Goal: Transaction & Acquisition: Purchase product/service

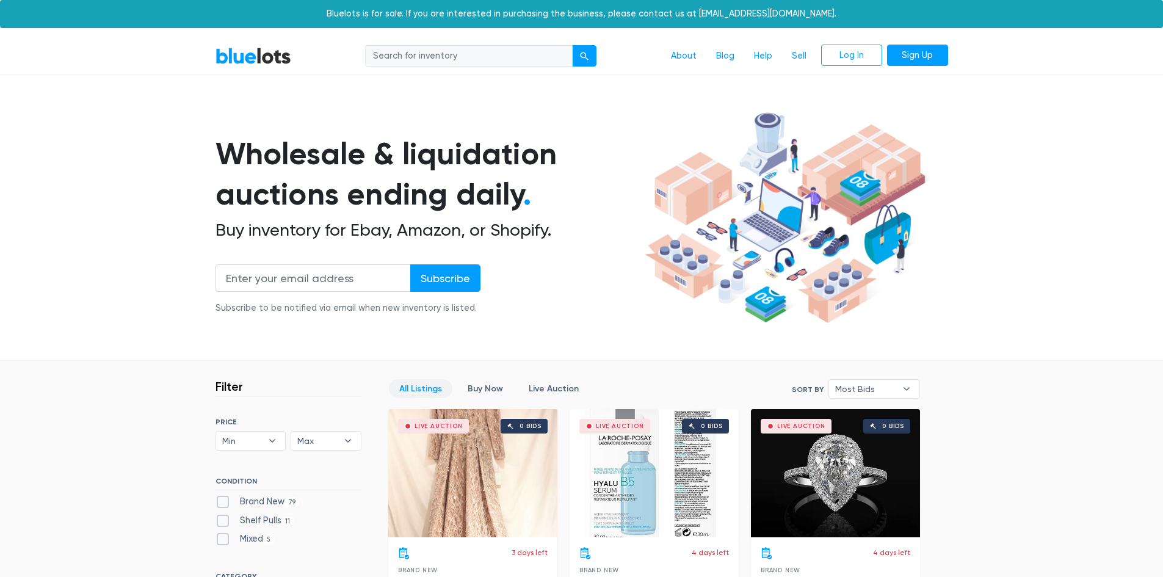
click at [447, 51] on input "search" at bounding box center [469, 56] width 208 height 22
type input "kuerig"
click at [572, 45] on button "submit" at bounding box center [584, 56] width 24 height 22
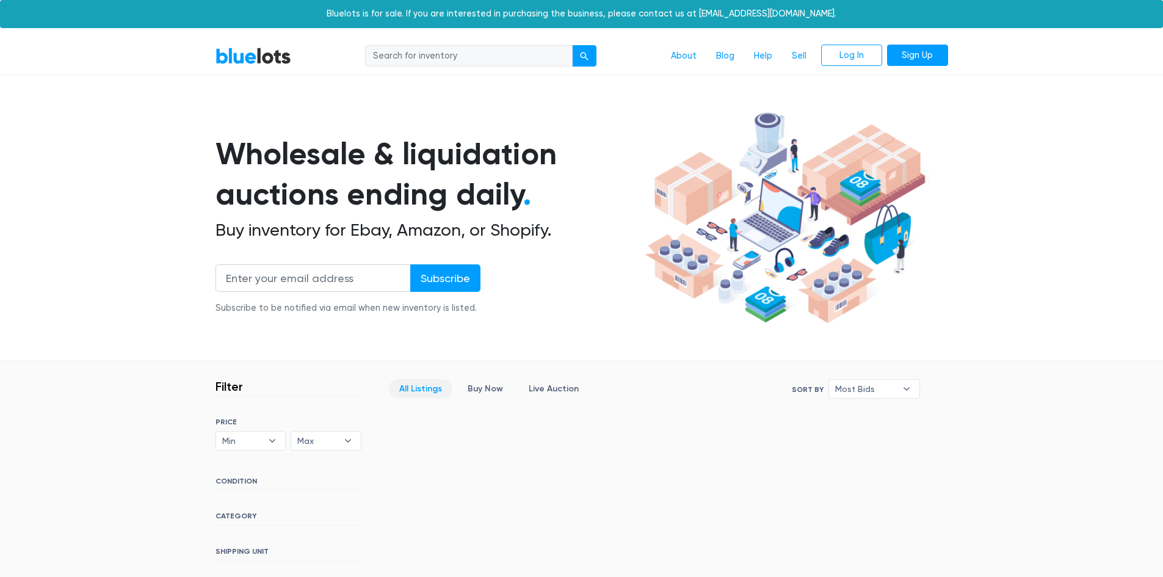
click at [430, 52] on input "search" at bounding box center [469, 56] width 208 height 22
type input "kuerig"
click at [576, 64] on button "submit" at bounding box center [584, 56] width 24 height 22
click at [583, 59] on div "submit" at bounding box center [584, 56] width 9 height 9
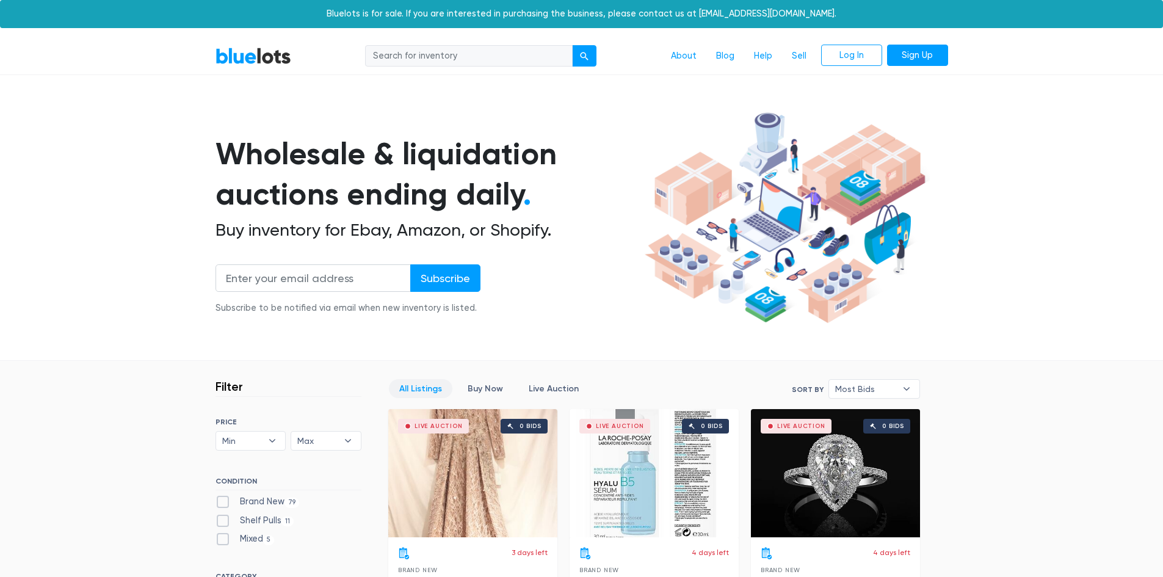
click at [472, 51] on input "search" at bounding box center [469, 56] width 208 height 22
type input "k cups"
click at [572, 45] on button "submit" at bounding box center [584, 56] width 24 height 22
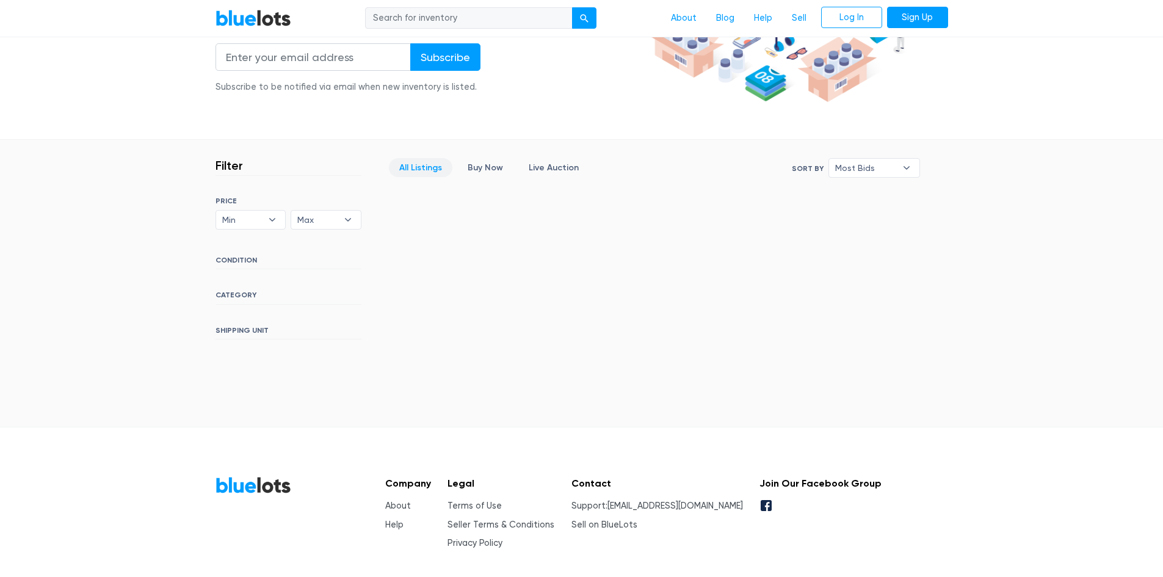
scroll to position [148, 0]
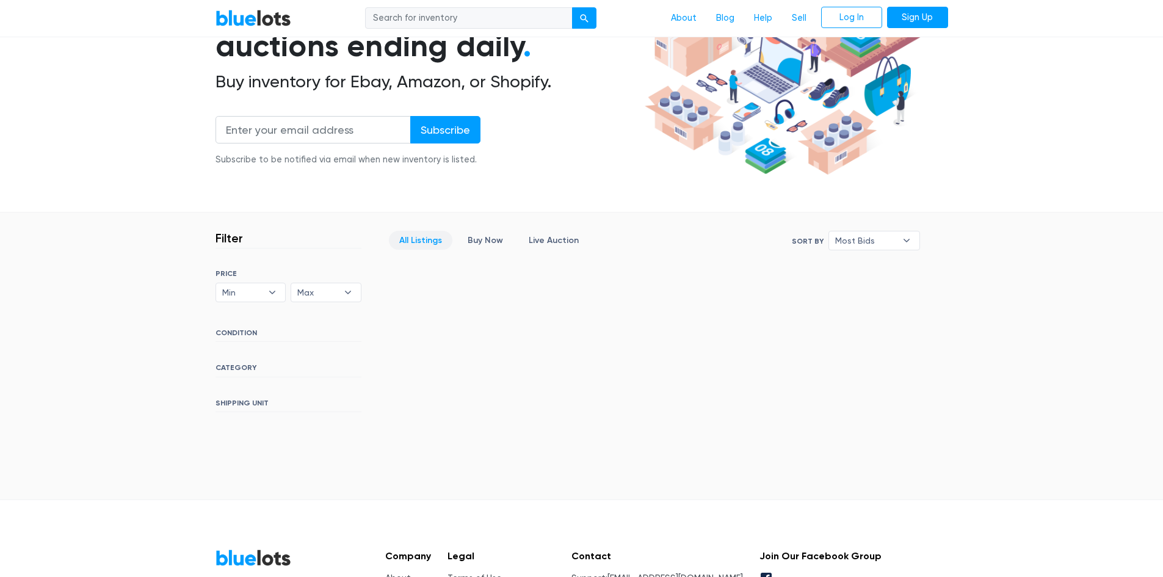
click at [234, 239] on h3 "Filter" at bounding box center [229, 238] width 27 height 15
click at [413, 240] on link "All Listings" at bounding box center [421, 240] width 64 height 19
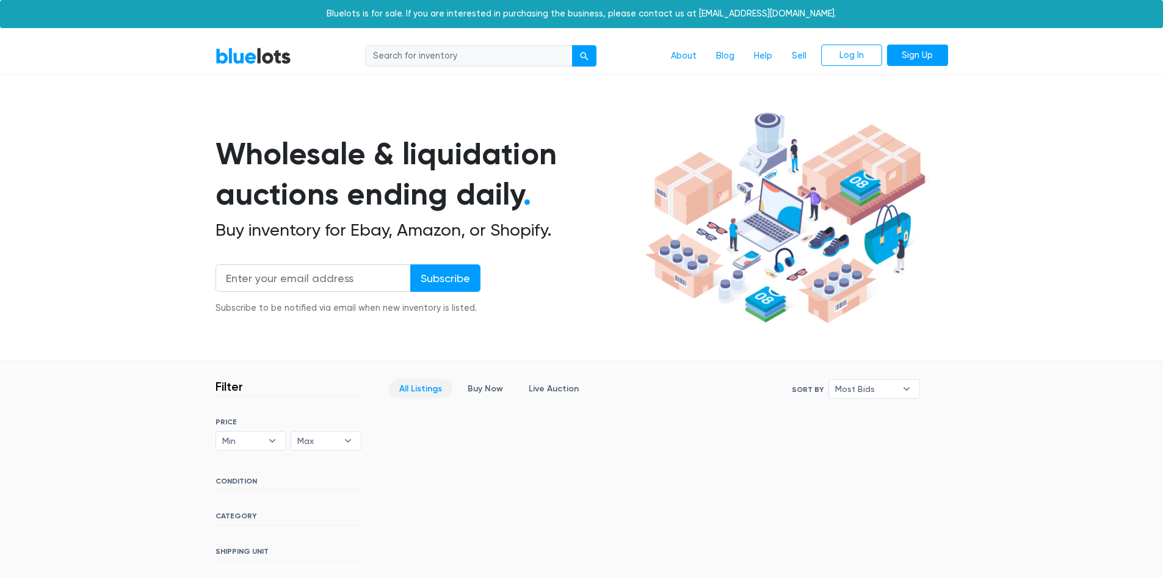
scroll to position [271, 0]
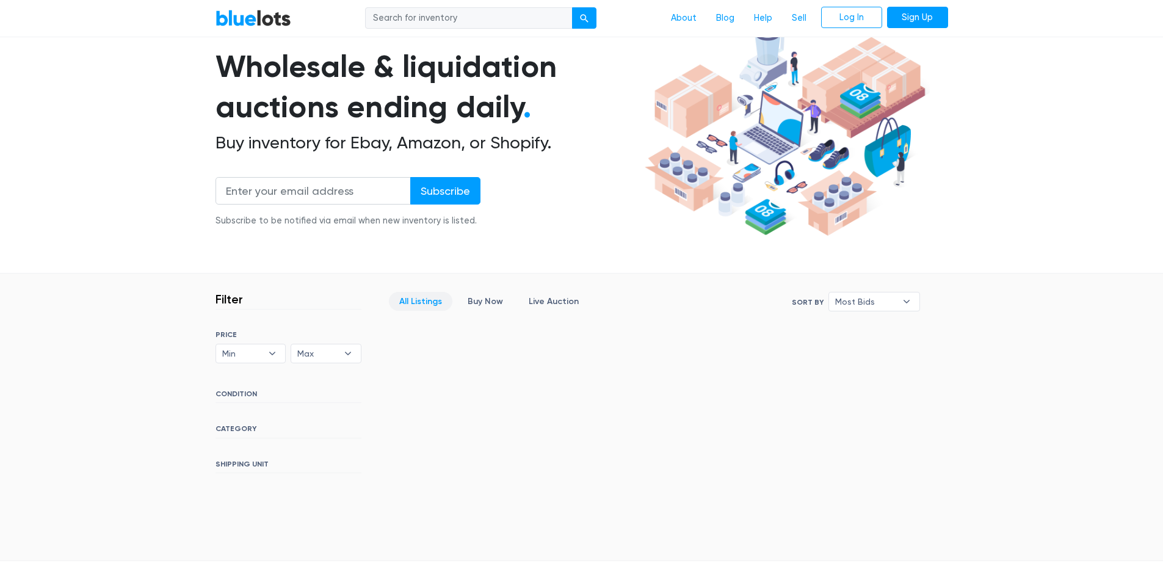
click at [429, 308] on link "All Listings" at bounding box center [421, 301] width 64 height 19
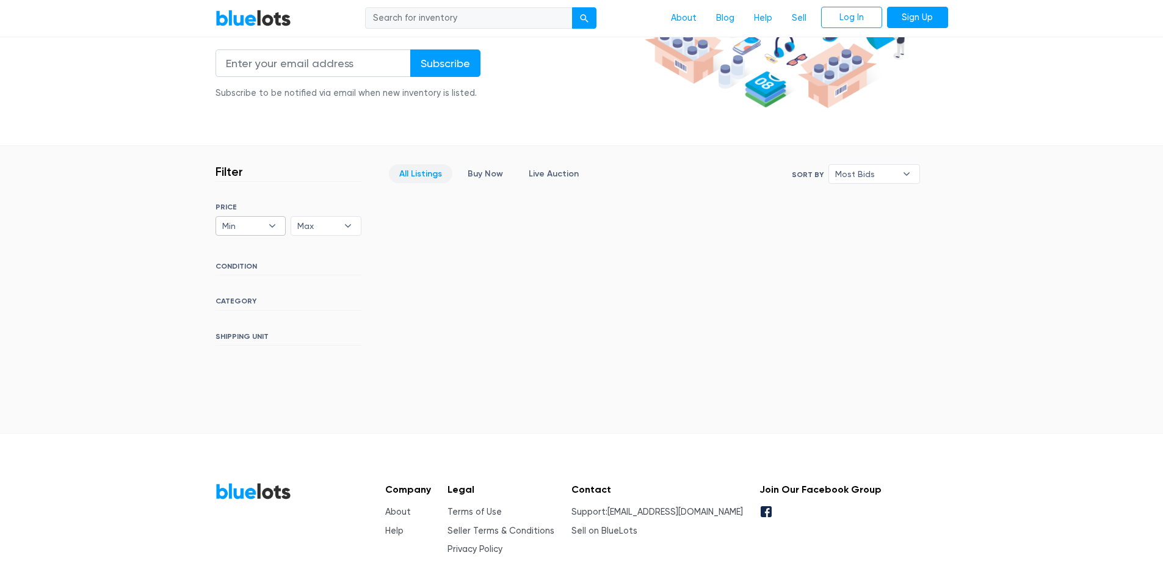
scroll to position [148, 0]
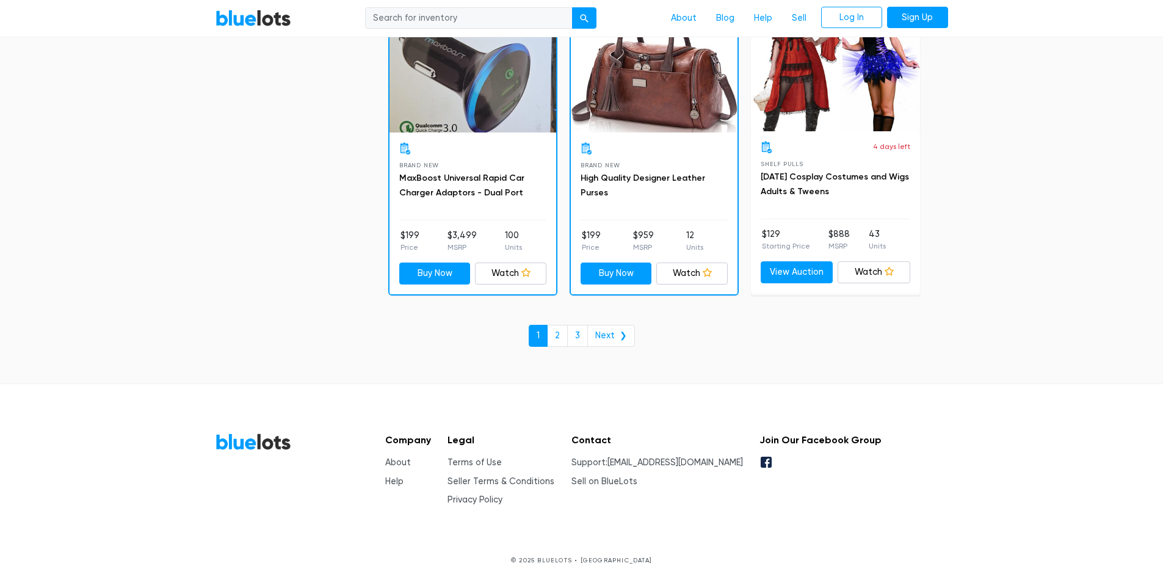
scroll to position [5256, 0]
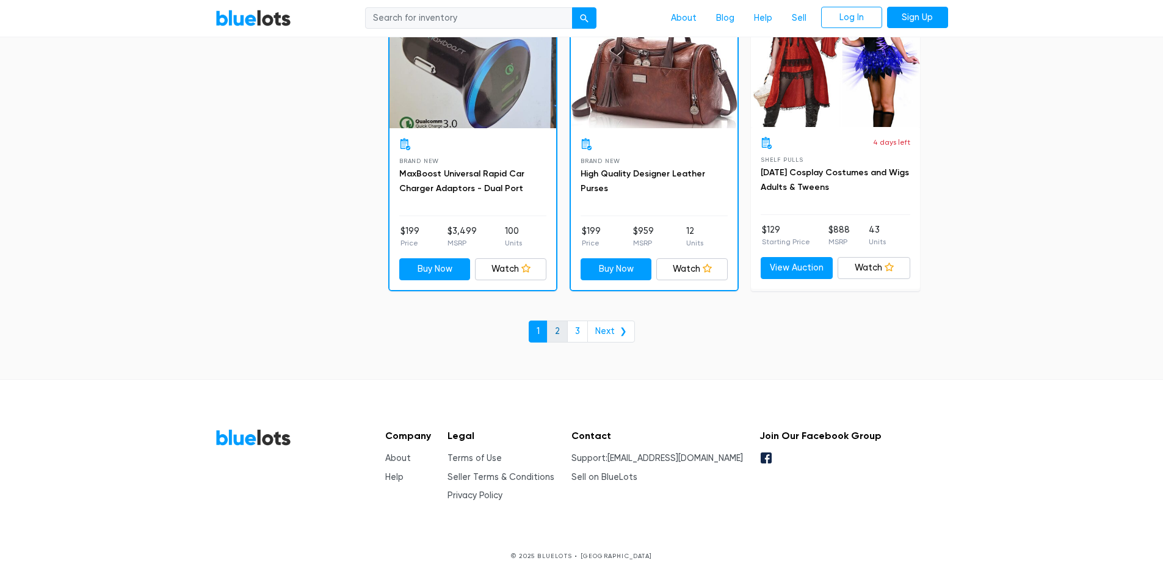
click at [561, 322] on link "2" at bounding box center [557, 332] width 21 height 22
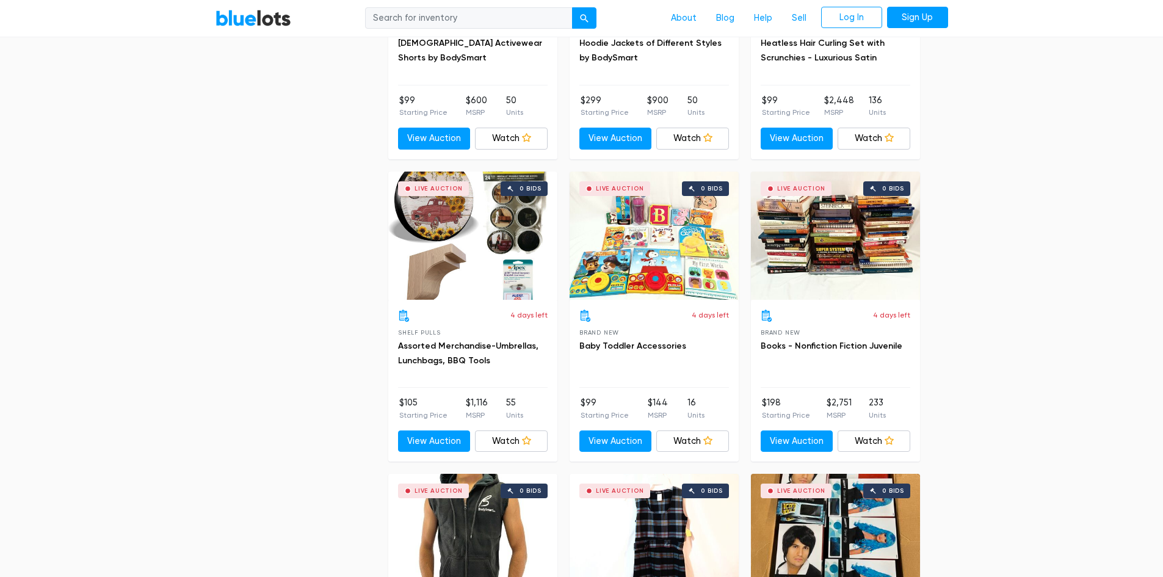
scroll to position [2687, 0]
